Goal: Book appointment/travel/reservation

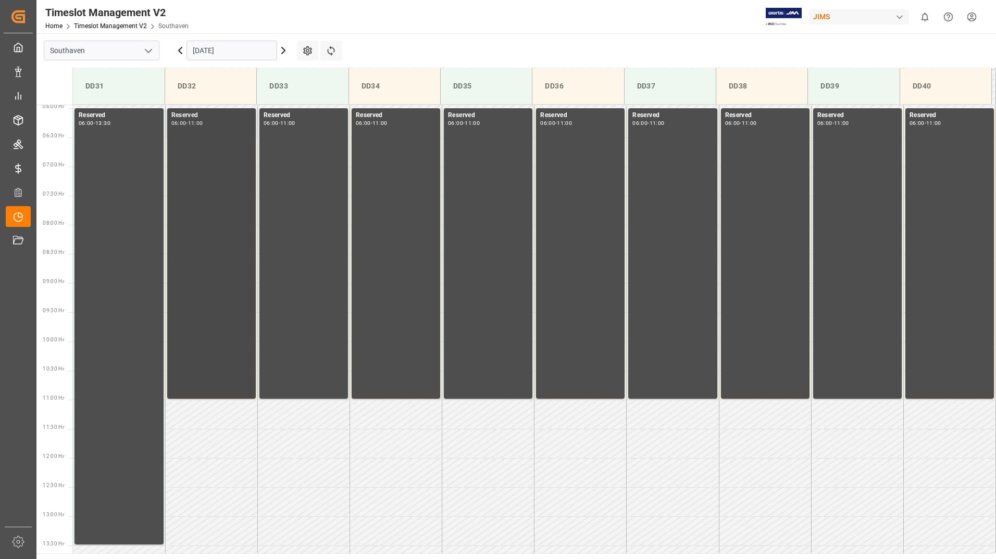
scroll to position [364, 0]
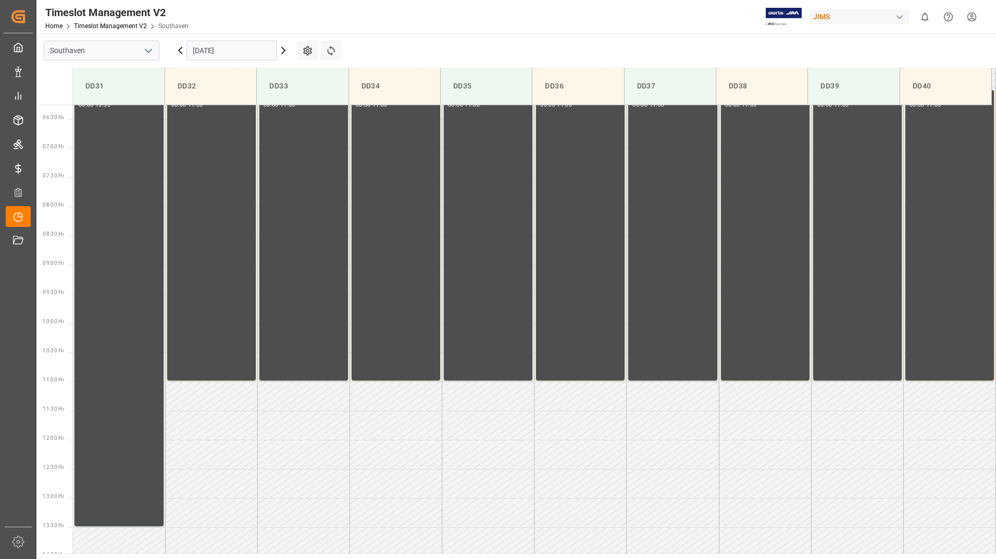
click at [183, 52] on icon at bounding box center [180, 50] width 12 height 12
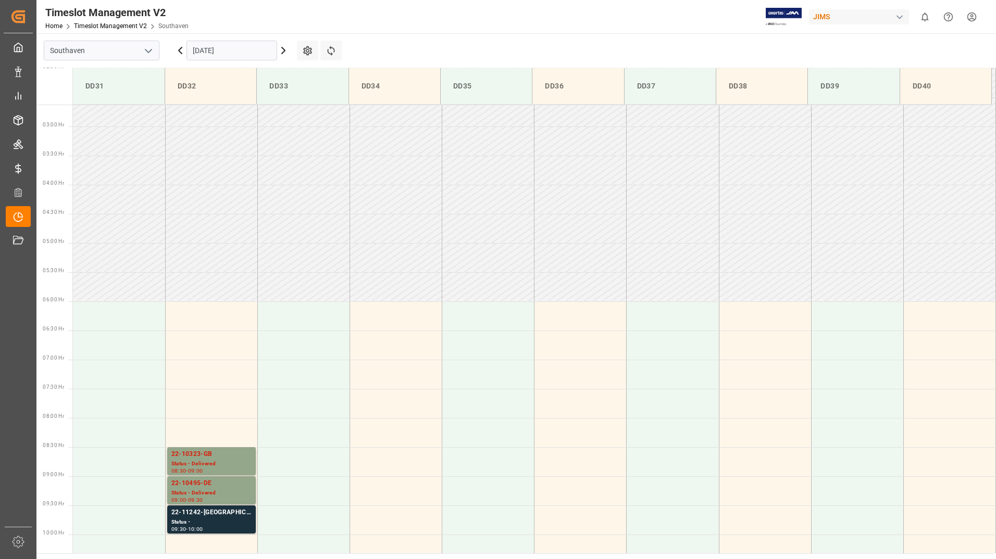
scroll to position [343, 0]
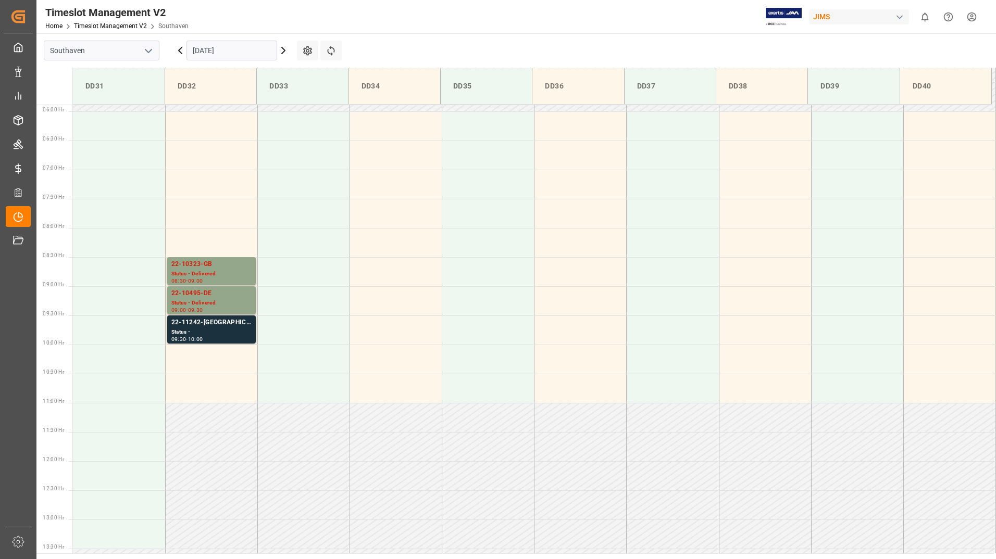
click at [180, 52] on icon at bounding box center [180, 50] width 3 height 6
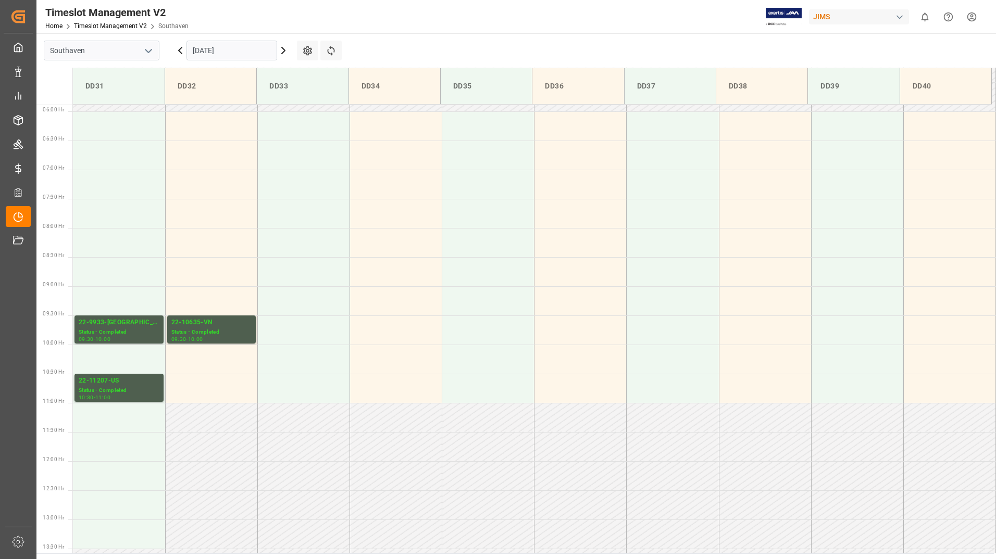
click at [231, 48] on input "[DATE]" at bounding box center [231, 51] width 91 height 20
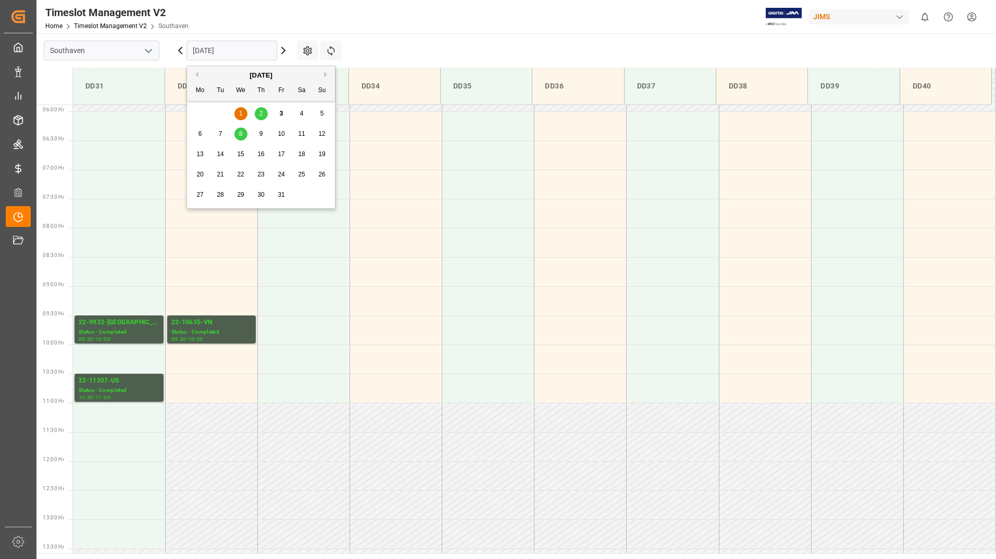
click at [197, 73] on button "Previous Month" at bounding box center [195, 74] width 6 height 6
click at [262, 133] on span "11" at bounding box center [260, 133] width 7 height 7
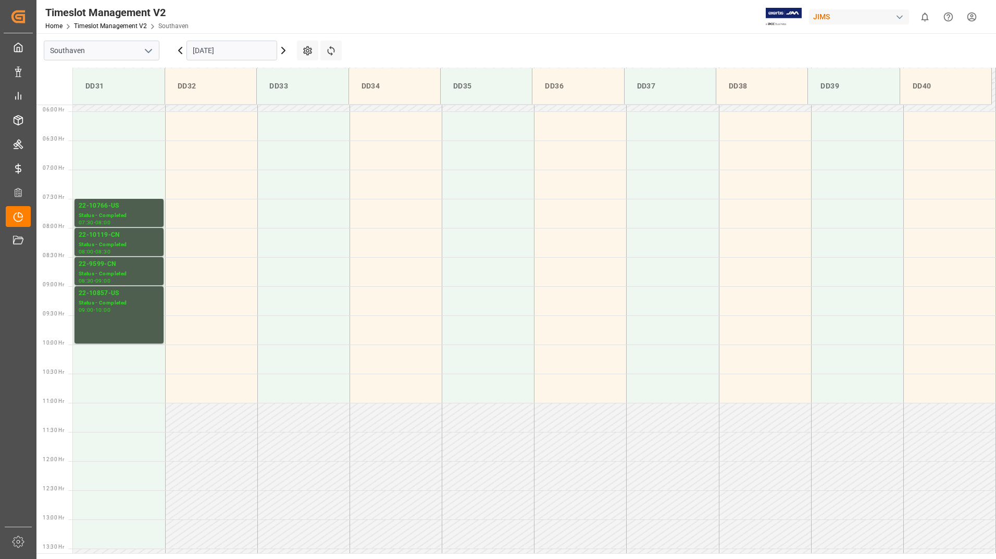
click at [283, 51] on icon at bounding box center [283, 50] width 12 height 12
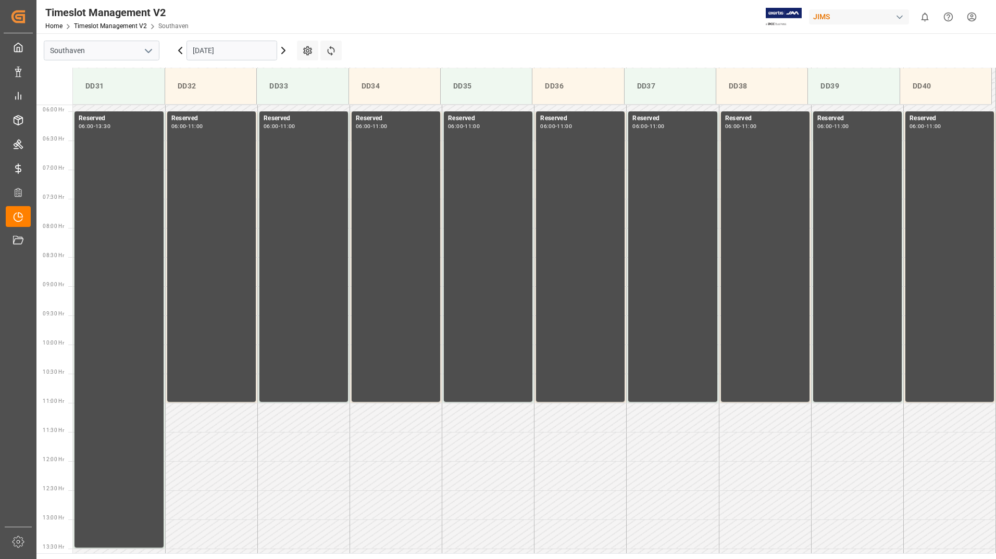
click at [180, 52] on icon at bounding box center [180, 50] width 3 height 6
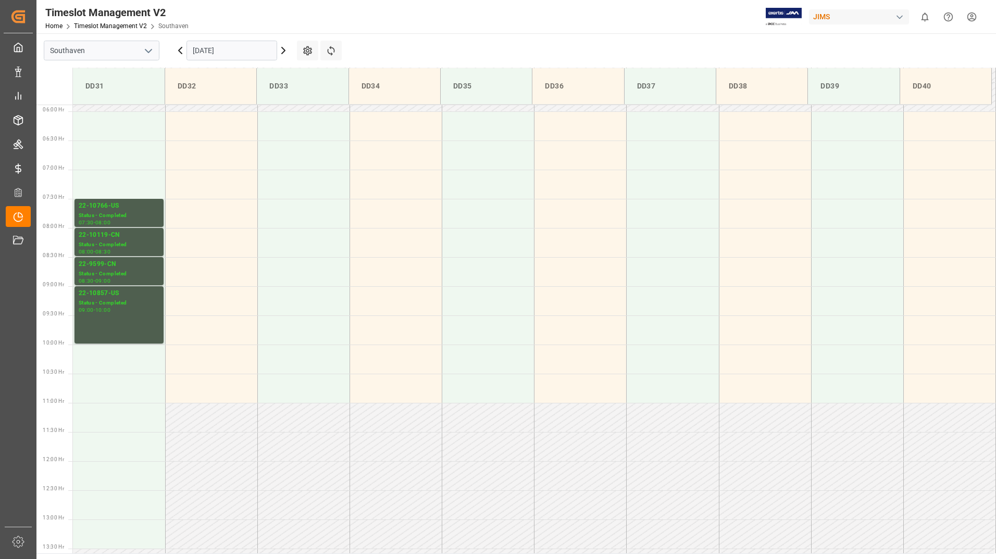
click at [180, 52] on icon at bounding box center [180, 50] width 3 height 6
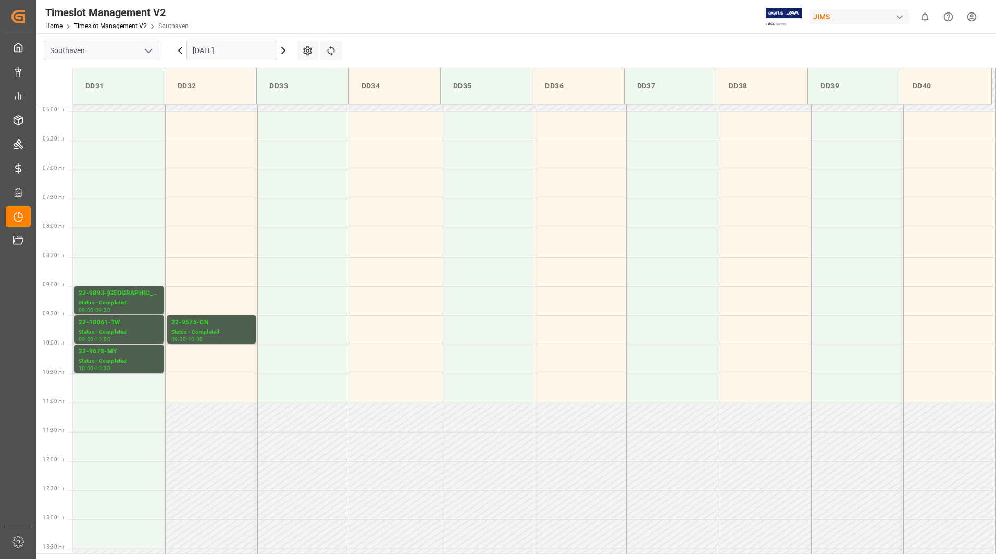
click at [180, 52] on icon at bounding box center [180, 50] width 3 height 6
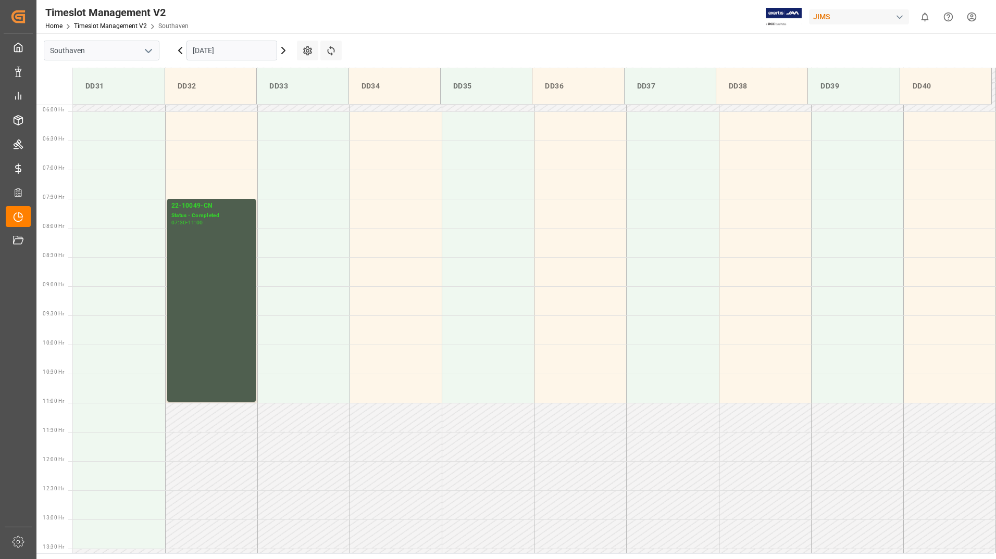
click at [180, 52] on icon at bounding box center [180, 50] width 3 height 6
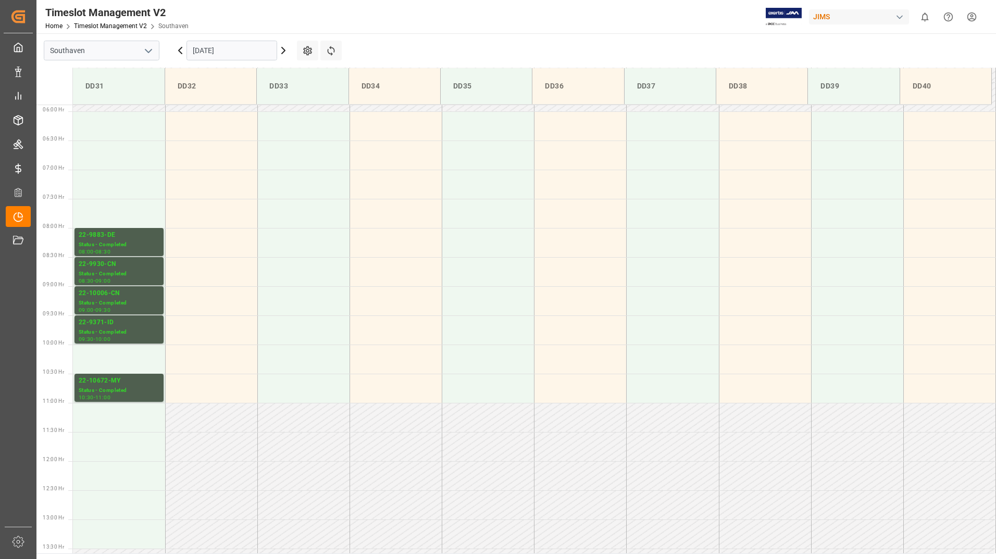
click at [180, 52] on icon at bounding box center [180, 50] width 3 height 6
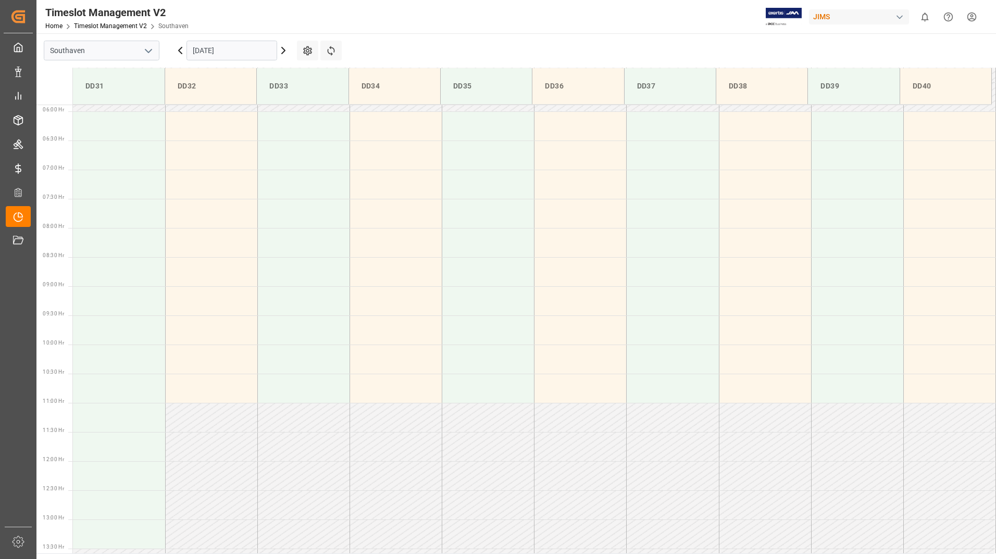
click at [283, 50] on icon at bounding box center [283, 50] width 12 height 12
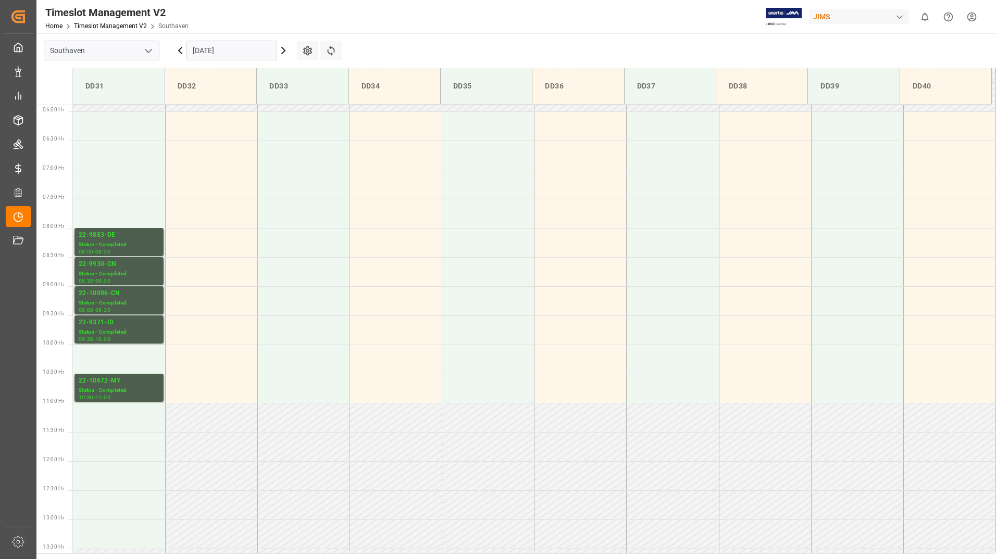
click at [283, 50] on icon at bounding box center [283, 50] width 12 height 12
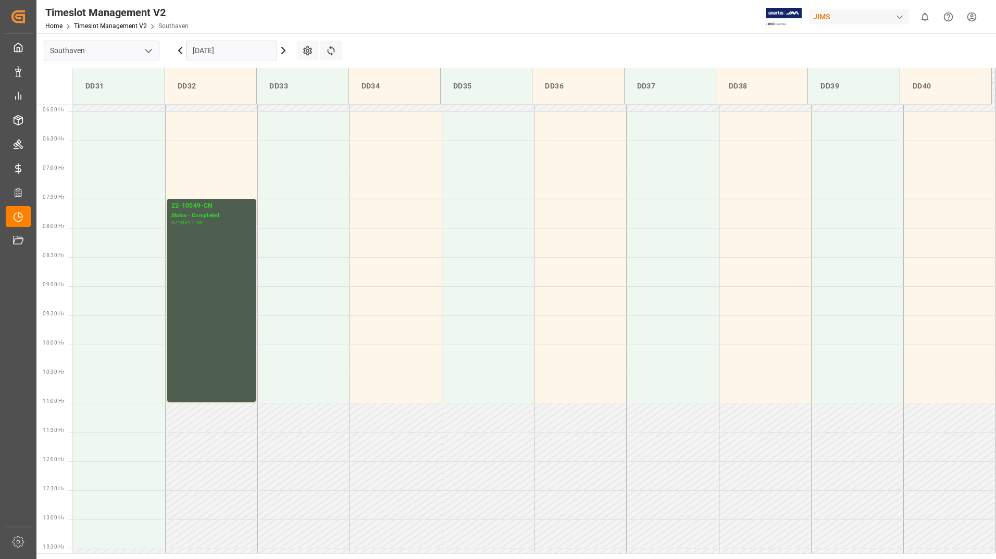
click at [283, 50] on icon at bounding box center [283, 50] width 12 height 12
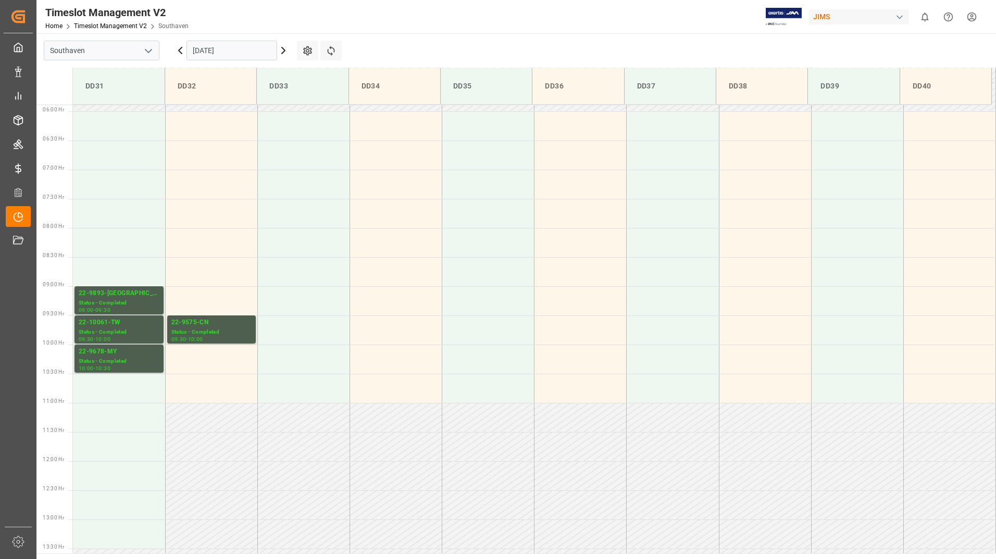
click at [283, 50] on icon at bounding box center [283, 50] width 12 height 12
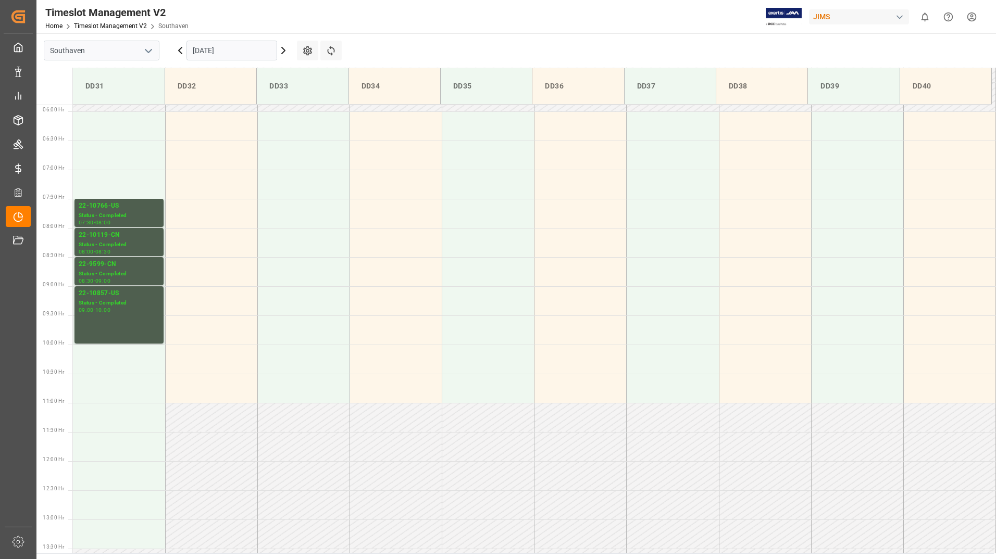
click at [283, 50] on icon at bounding box center [283, 50] width 12 height 12
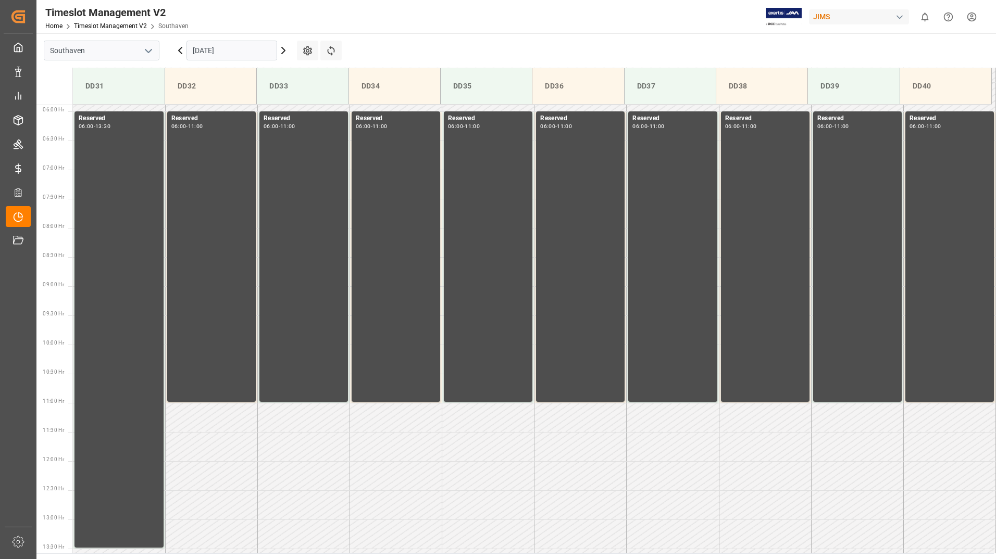
click at [247, 48] on input "[DATE]" at bounding box center [231, 51] width 91 height 20
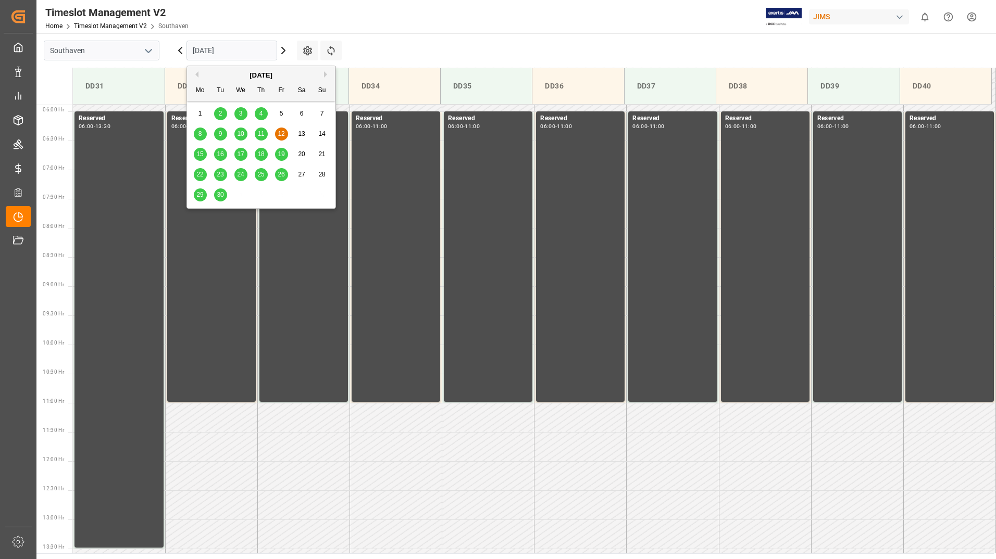
click at [325, 72] on button "Next Month" at bounding box center [327, 74] width 6 height 6
click at [243, 115] on div "1" at bounding box center [240, 114] width 13 height 12
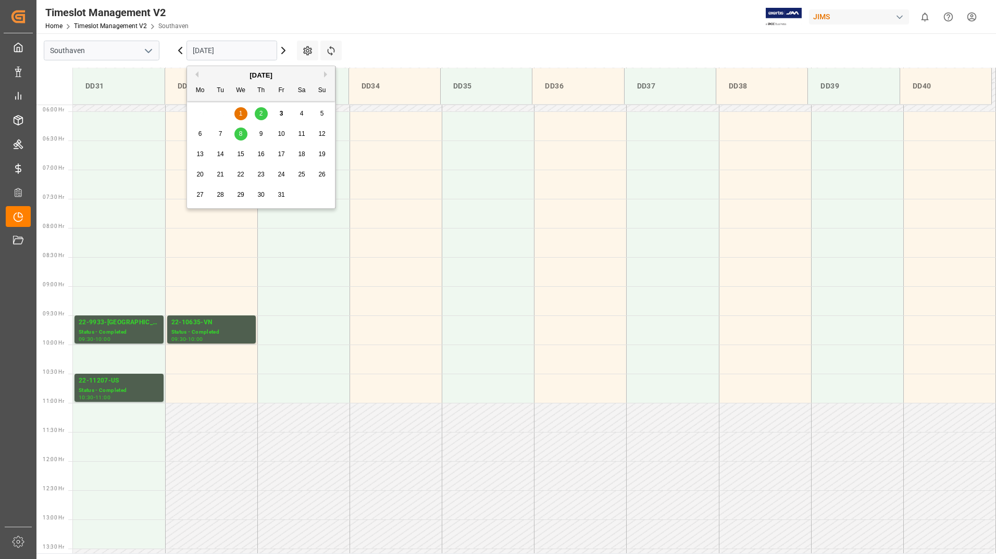
click at [259, 57] on input "[DATE]" at bounding box center [231, 51] width 91 height 20
click at [261, 114] on span "2" at bounding box center [261, 113] width 4 height 7
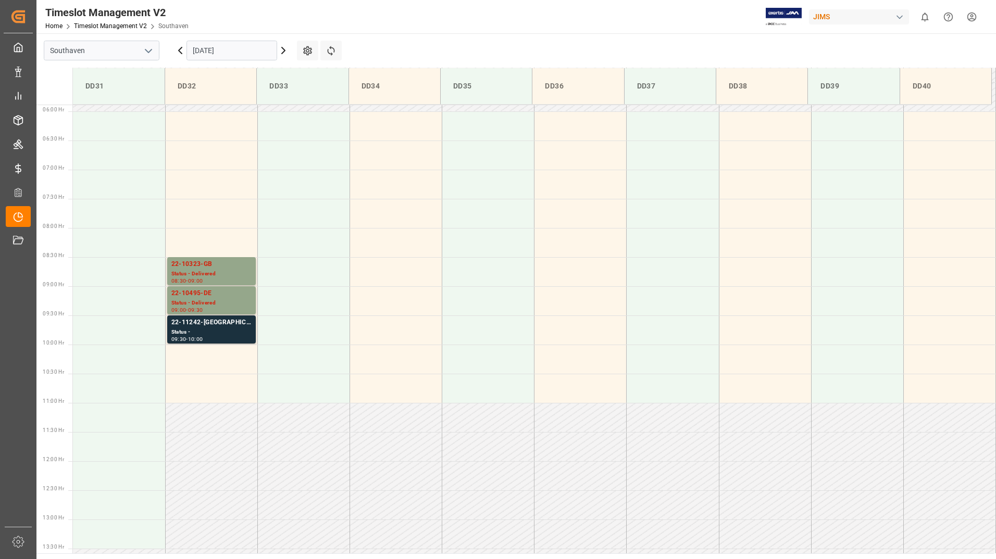
click at [265, 51] on input "[DATE]" at bounding box center [231, 51] width 91 height 20
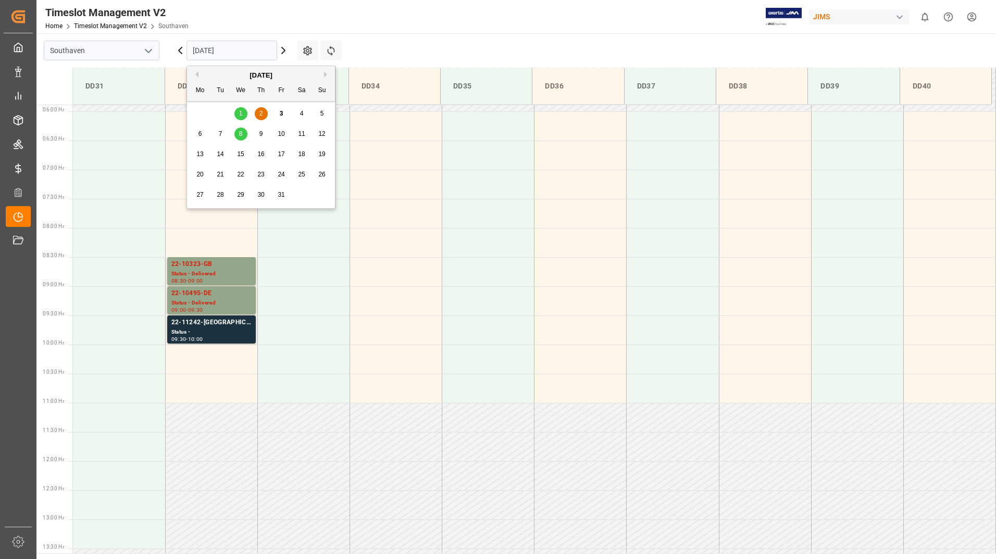
click at [241, 136] on span "8" at bounding box center [241, 133] width 4 height 7
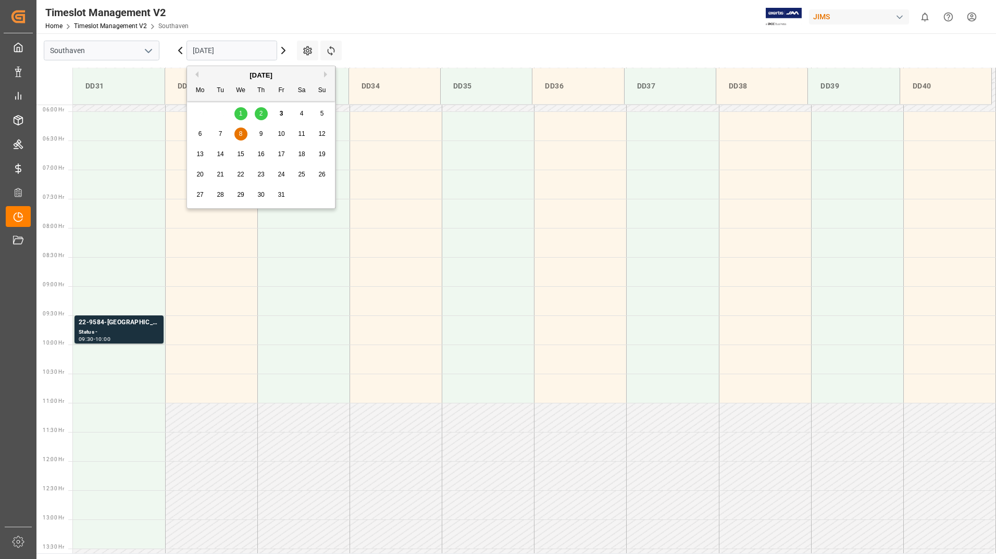
click at [239, 53] on input "[DATE]" at bounding box center [231, 51] width 91 height 20
click at [197, 76] on button "Previous Month" at bounding box center [195, 74] width 6 height 6
click at [281, 174] on span "26" at bounding box center [281, 174] width 7 height 7
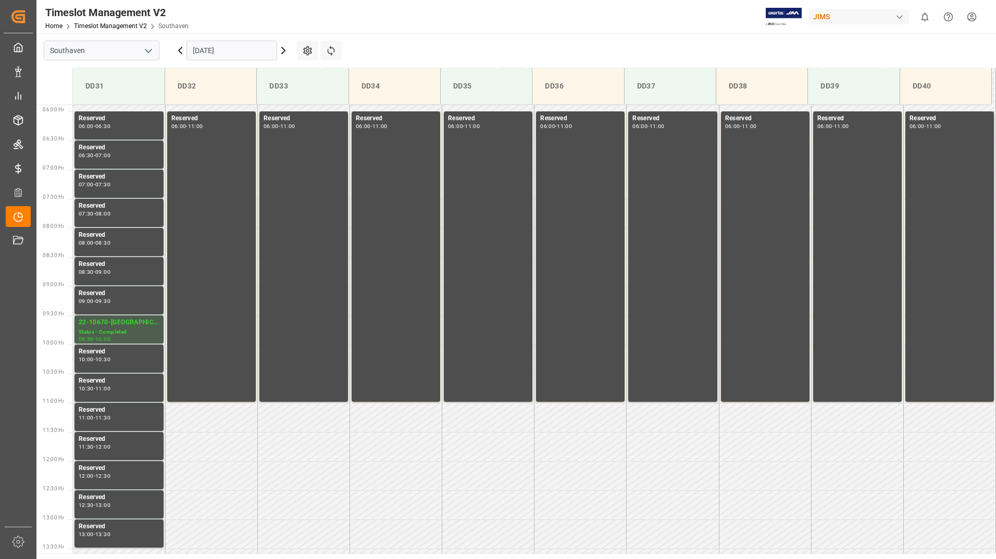
click at [181, 51] on icon at bounding box center [180, 50] width 12 height 12
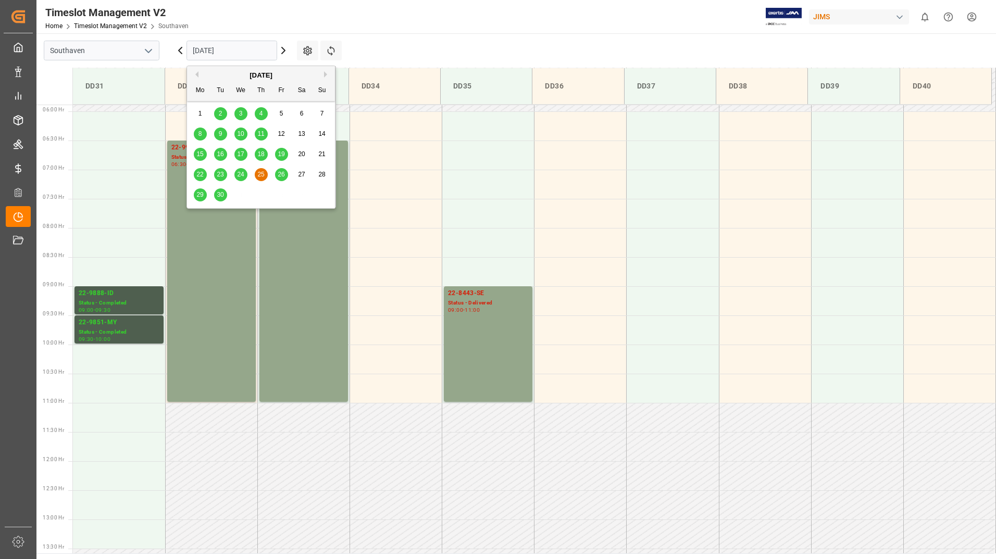
click at [237, 48] on input "[DATE]" at bounding box center [231, 51] width 91 height 20
click at [324, 74] on button "Next Month" at bounding box center [327, 74] width 6 height 6
click at [264, 116] on div "2" at bounding box center [261, 114] width 13 height 12
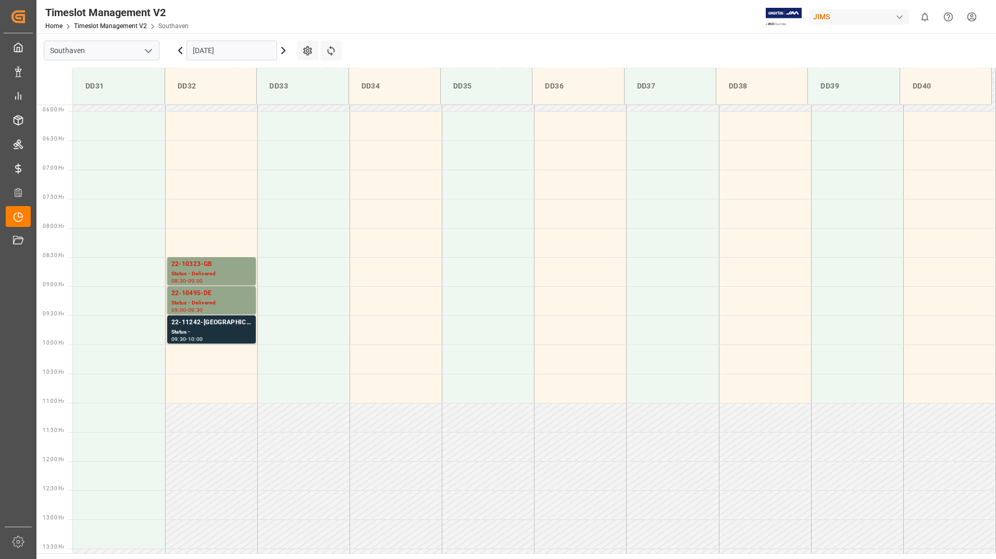
click at [285, 51] on icon at bounding box center [283, 50] width 3 height 6
